Goal: Check status

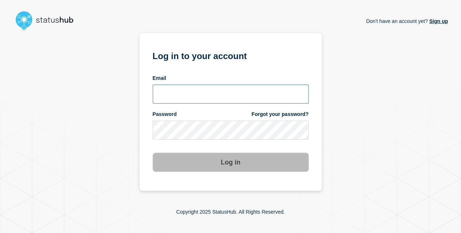
type input "[EMAIL_ADDRESS][DOMAIN_NAME]"
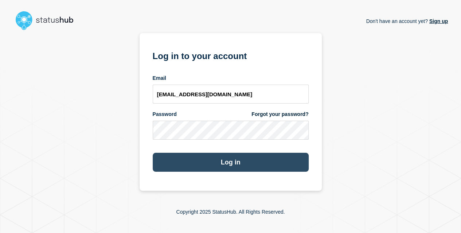
click at [221, 166] on button "Log in" at bounding box center [231, 162] width 156 height 19
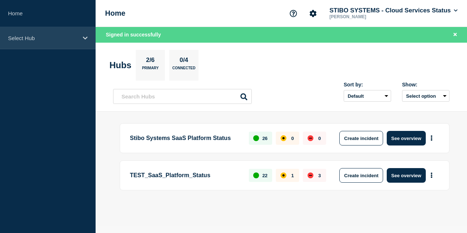
click at [71, 32] on div "Select Hub" at bounding box center [47, 38] width 95 height 22
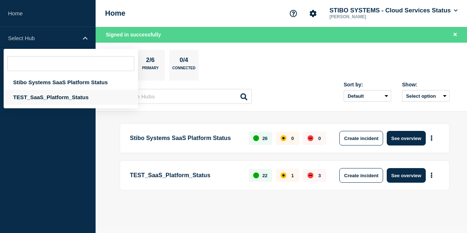
click at [56, 94] on div "TEST_SaaS_Platform_Status" at bounding box center [71, 97] width 134 height 15
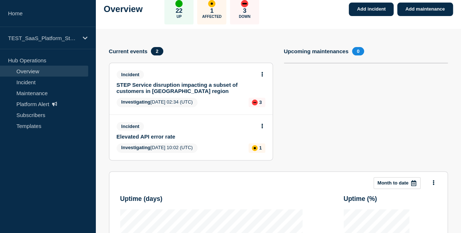
scroll to position [43, 0]
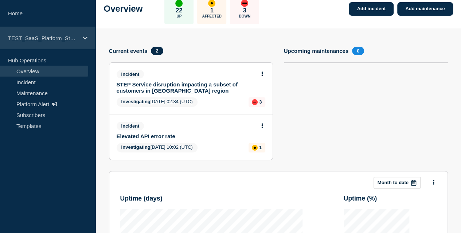
click at [75, 43] on div "TEST_SaaS_Platform_Status" at bounding box center [47, 38] width 95 height 22
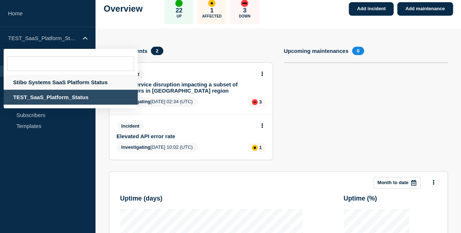
click at [52, 87] on div "Stibo Systems SaaS Platform Status" at bounding box center [71, 82] width 134 height 15
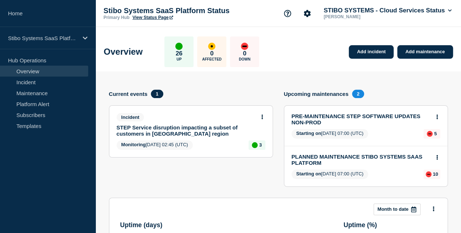
click at [145, 130] on link "STEP Service disruption impacting a subset of customers in [GEOGRAPHIC_DATA] re…" at bounding box center [186, 130] width 139 height 12
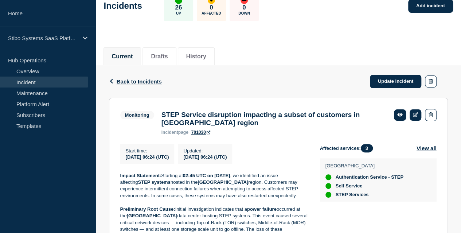
scroll to position [48, 0]
click at [204, 134] on link "701030" at bounding box center [200, 131] width 19 height 5
